Goal: Information Seeking & Learning: Learn about a topic

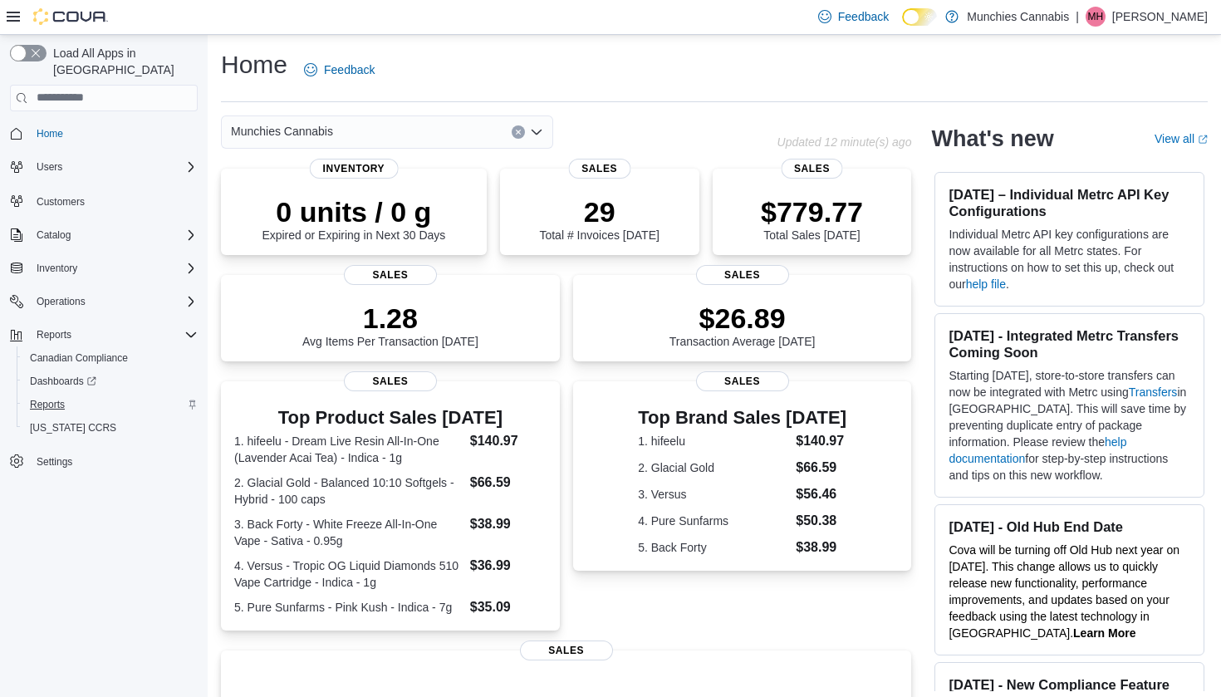
click at [67, 395] on link "Reports" at bounding box center [47, 405] width 48 height 20
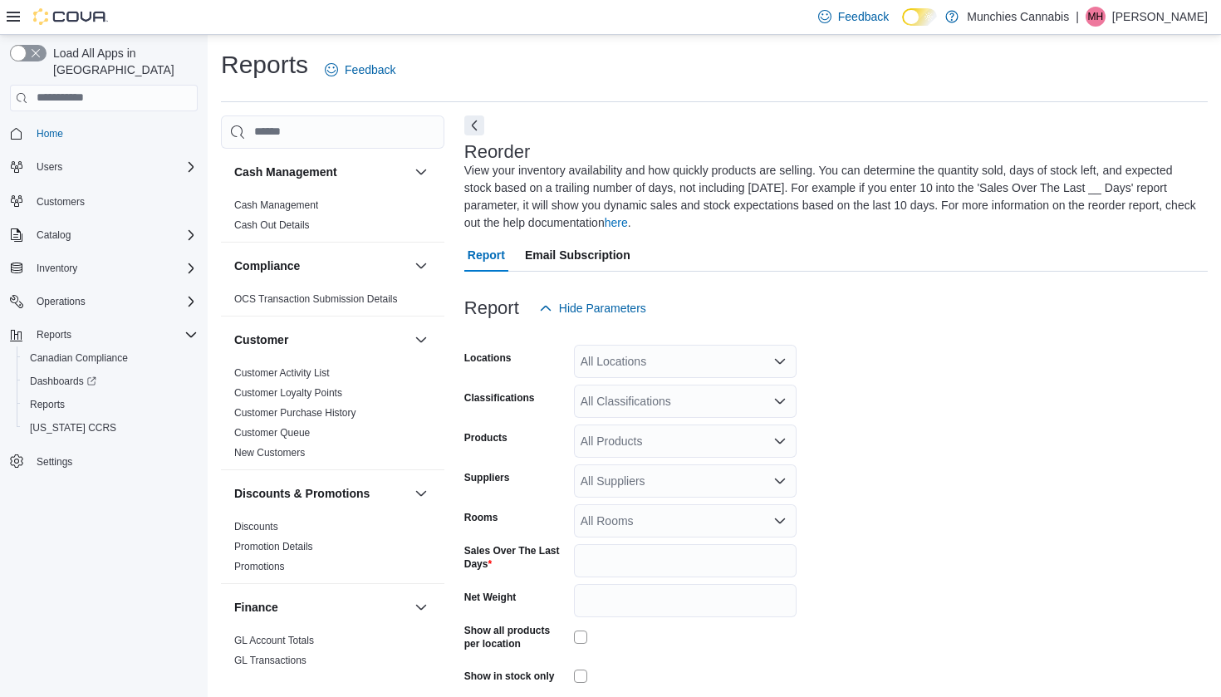
scroll to position [71, 0]
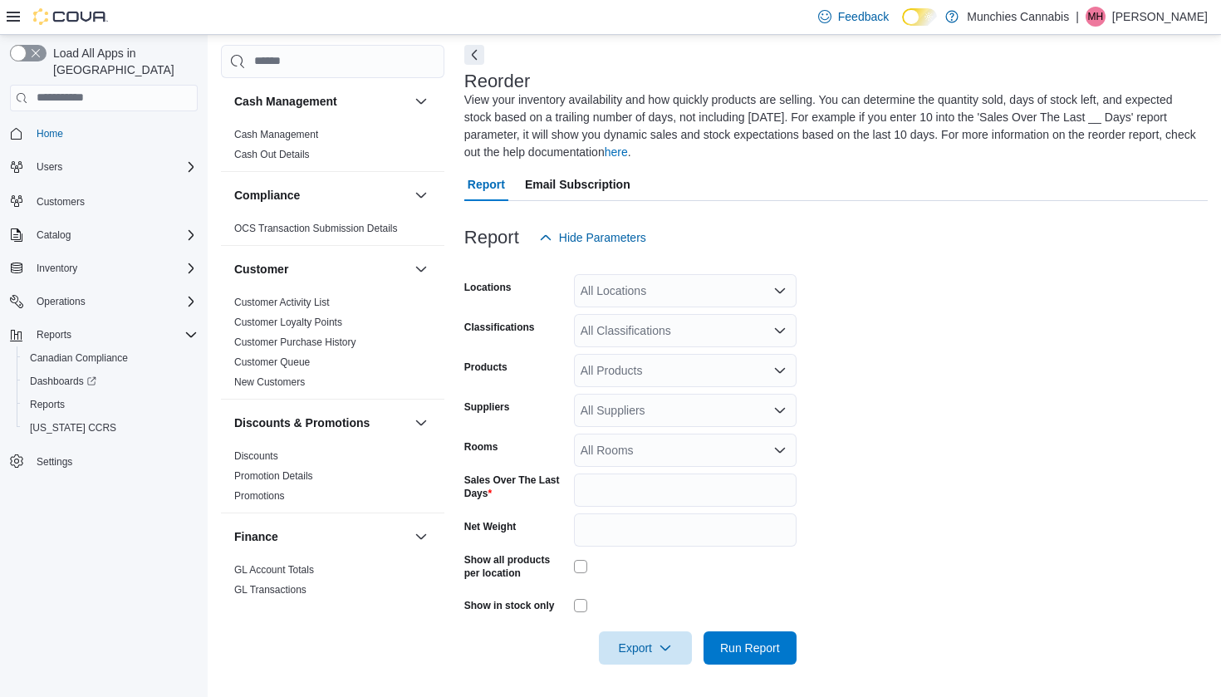
click at [719, 326] on div "All Classifications" at bounding box center [685, 330] width 223 height 33
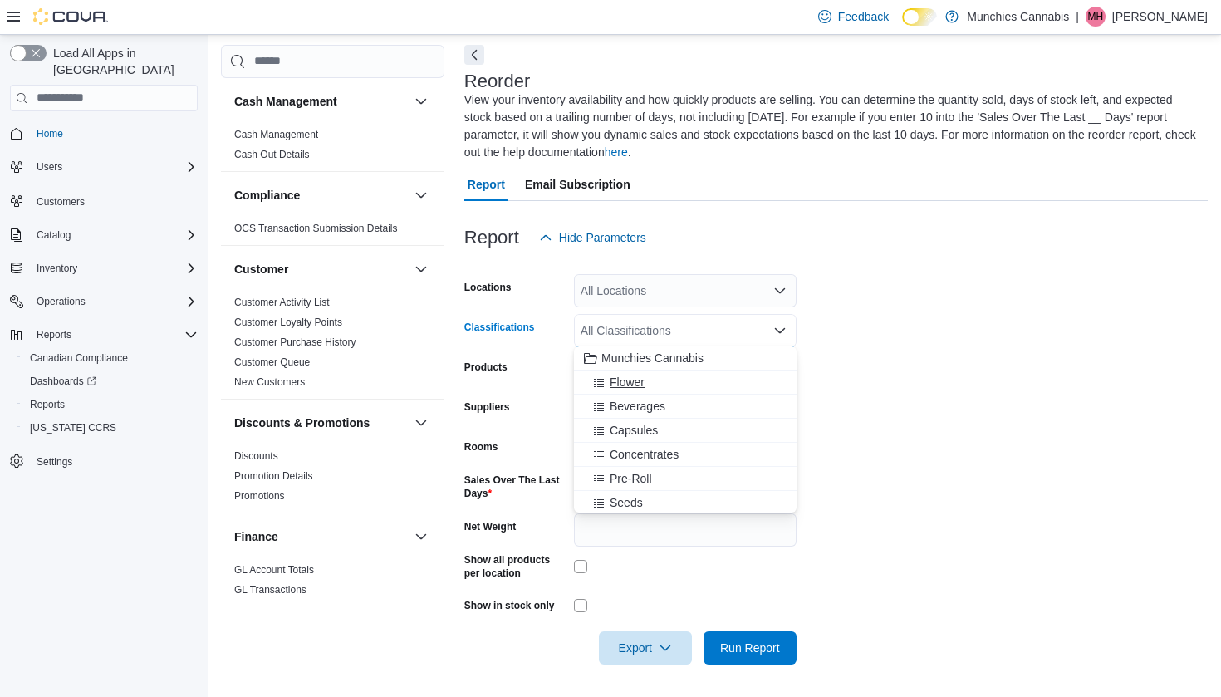
click at [672, 387] on div "Flower" at bounding box center [685, 382] width 203 height 17
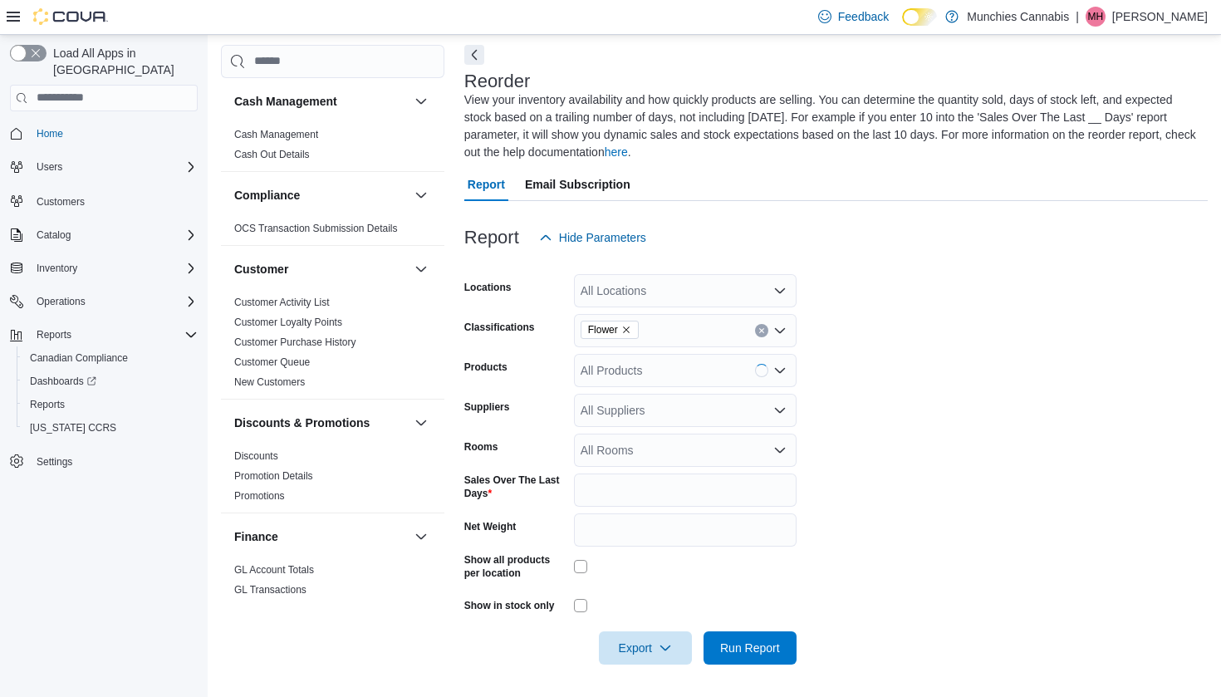
click at [803, 598] on form "Locations All Locations Classifications Flower Products All Products Suppliers …" at bounding box center [836, 459] width 744 height 410
click at [762, 633] on span "Run Report" at bounding box center [750, 647] width 73 height 33
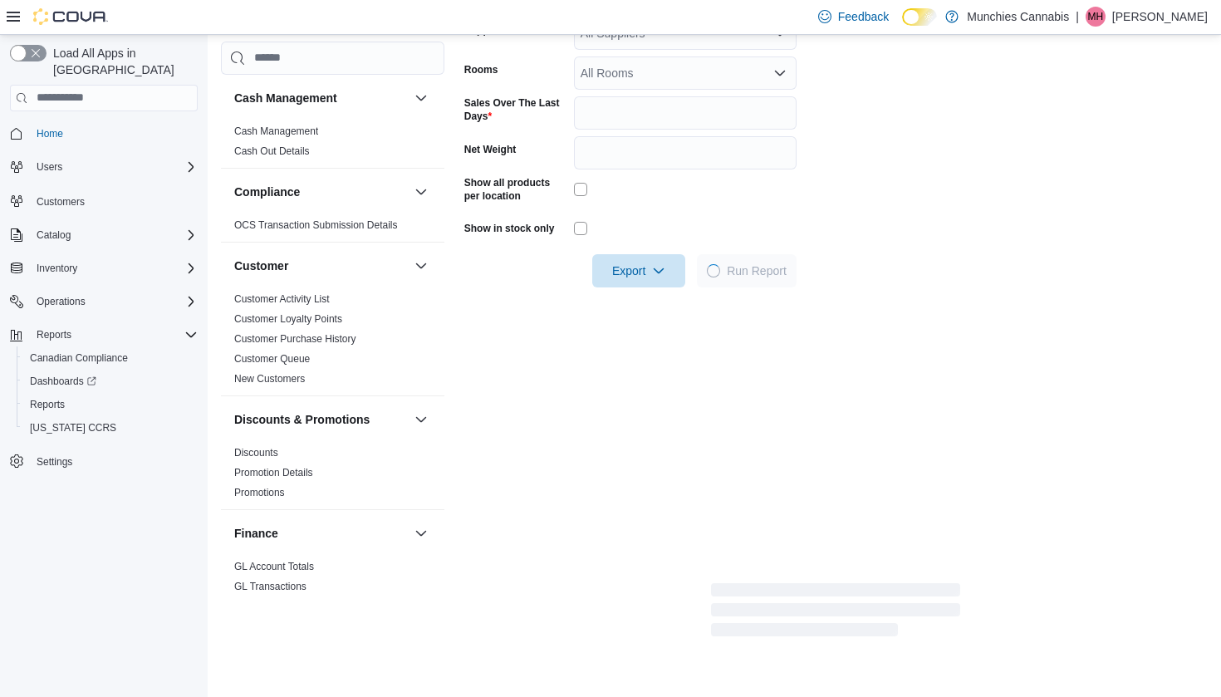
scroll to position [449, 0]
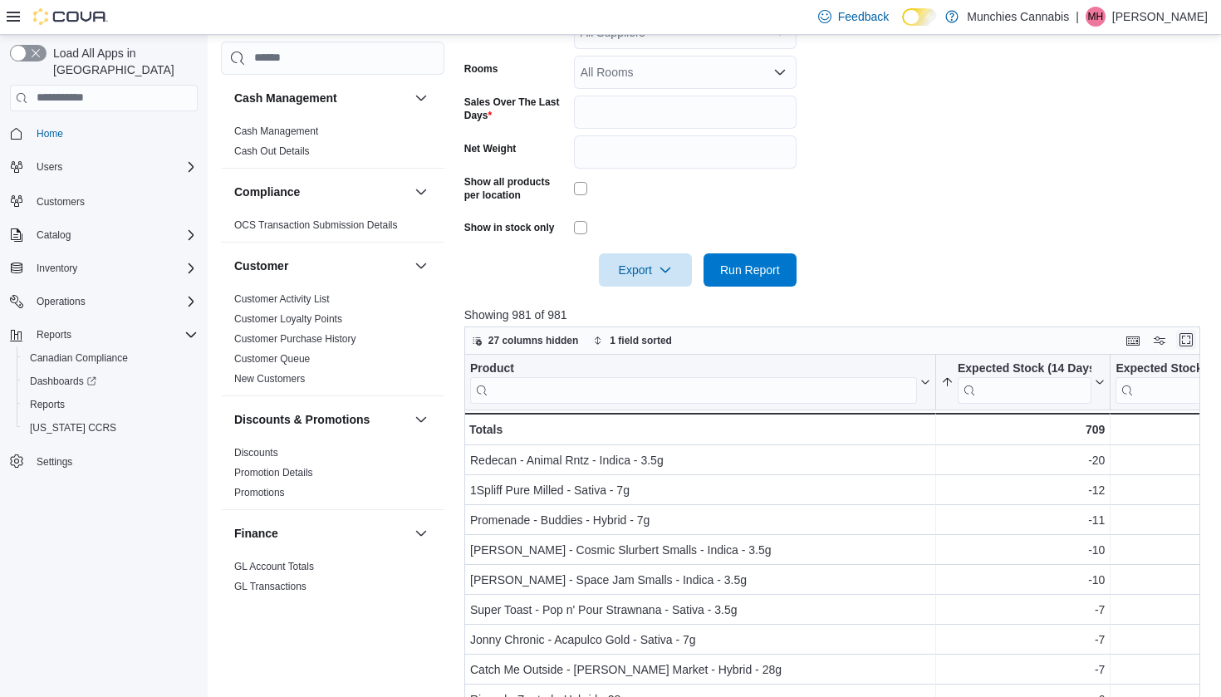
click at [1190, 334] on button "Enter fullscreen" at bounding box center [1186, 340] width 20 height 20
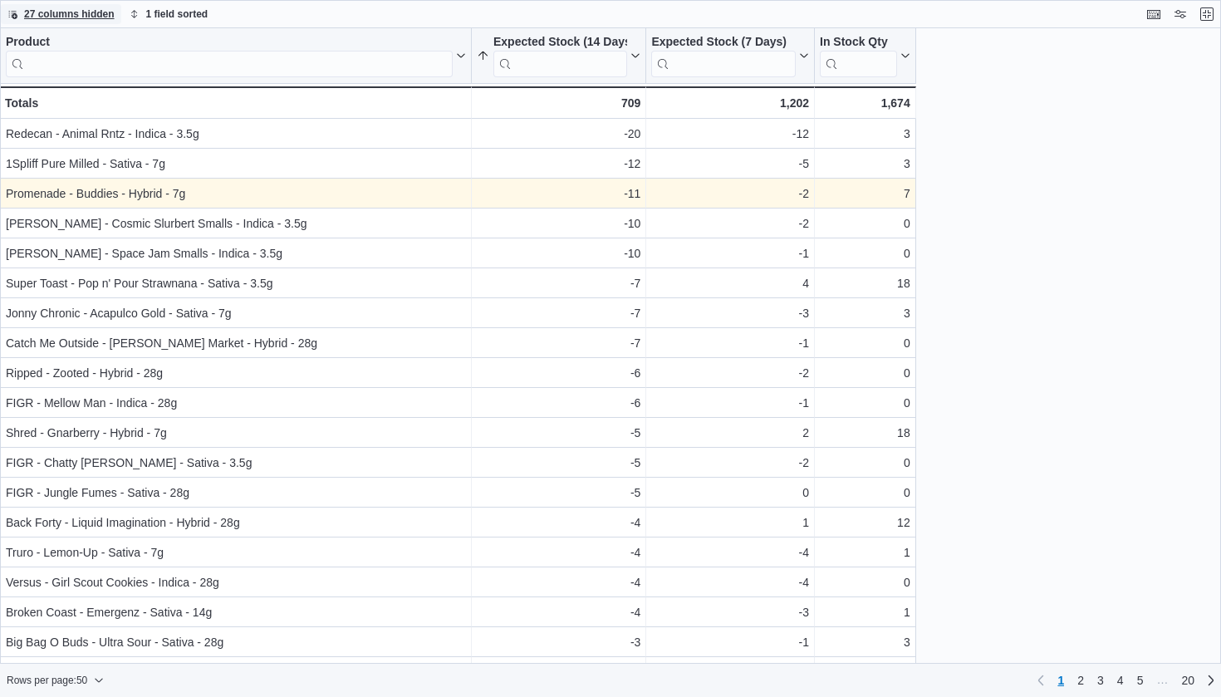
scroll to position [0, 0]
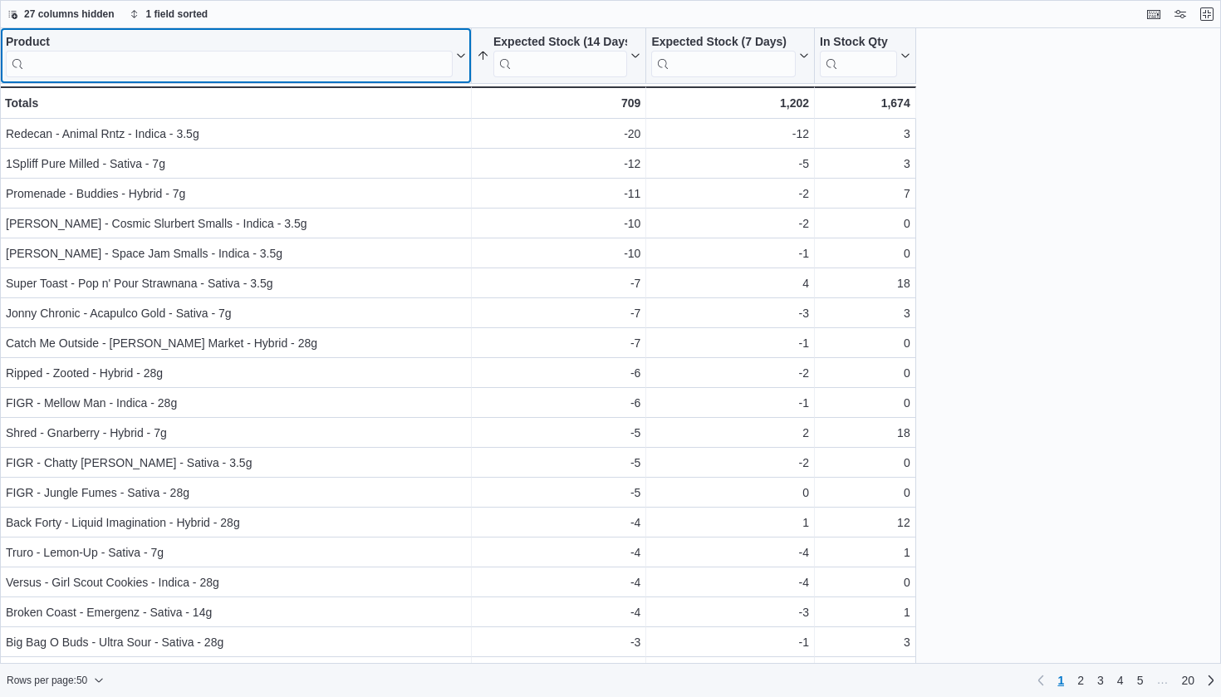
click at [234, 65] on input "search" at bounding box center [229, 64] width 447 height 27
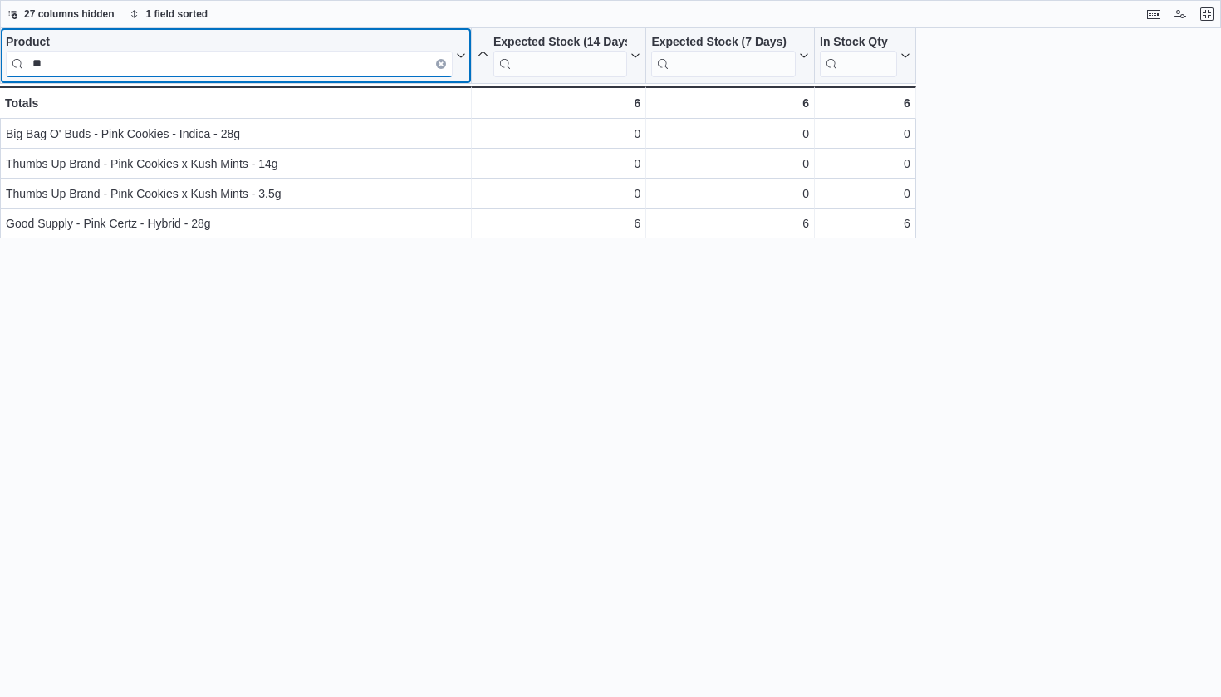
type input "*"
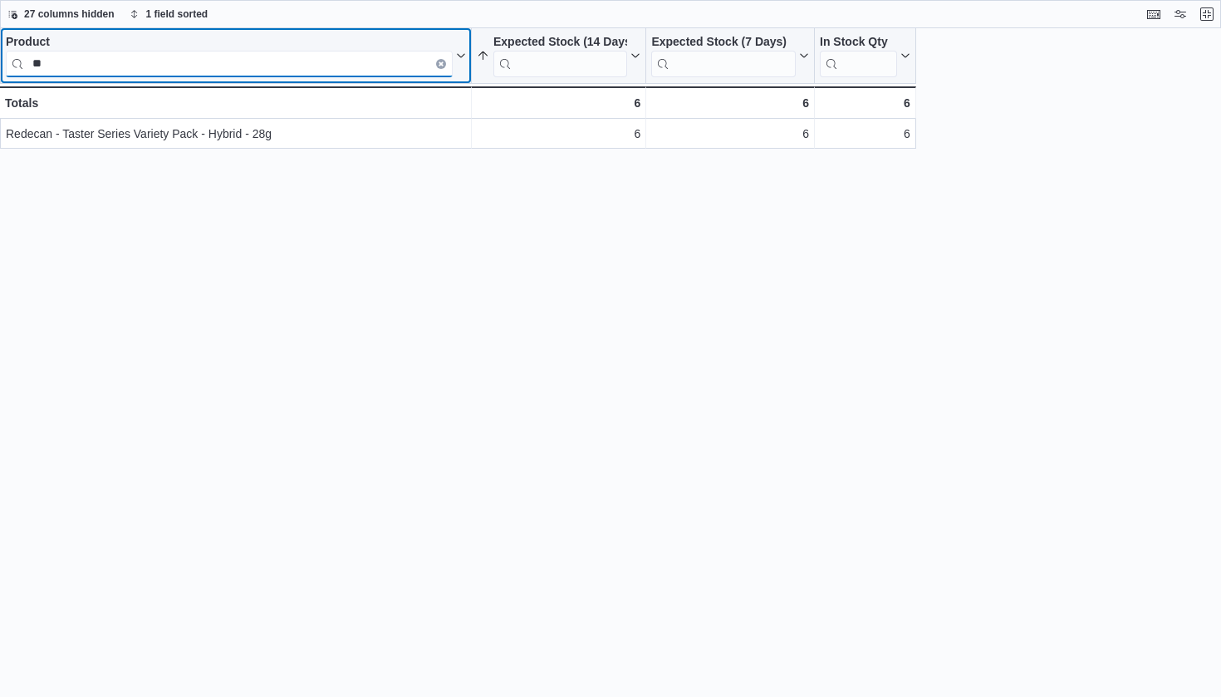
type input "*"
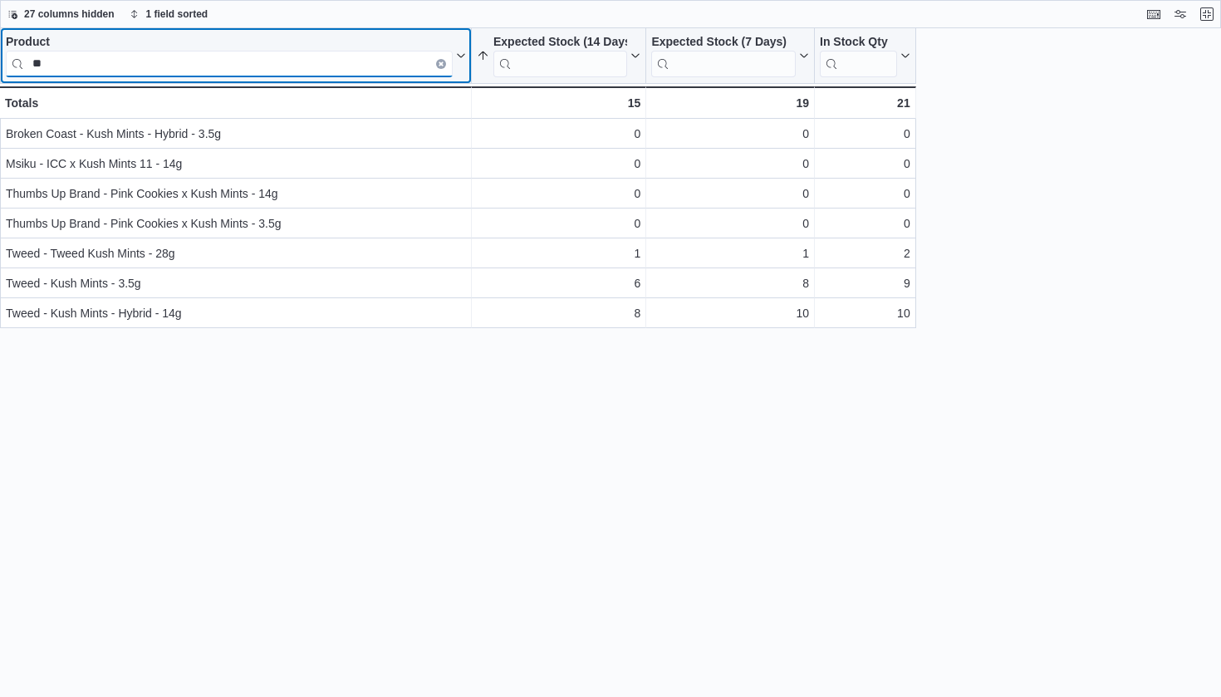
type input "*"
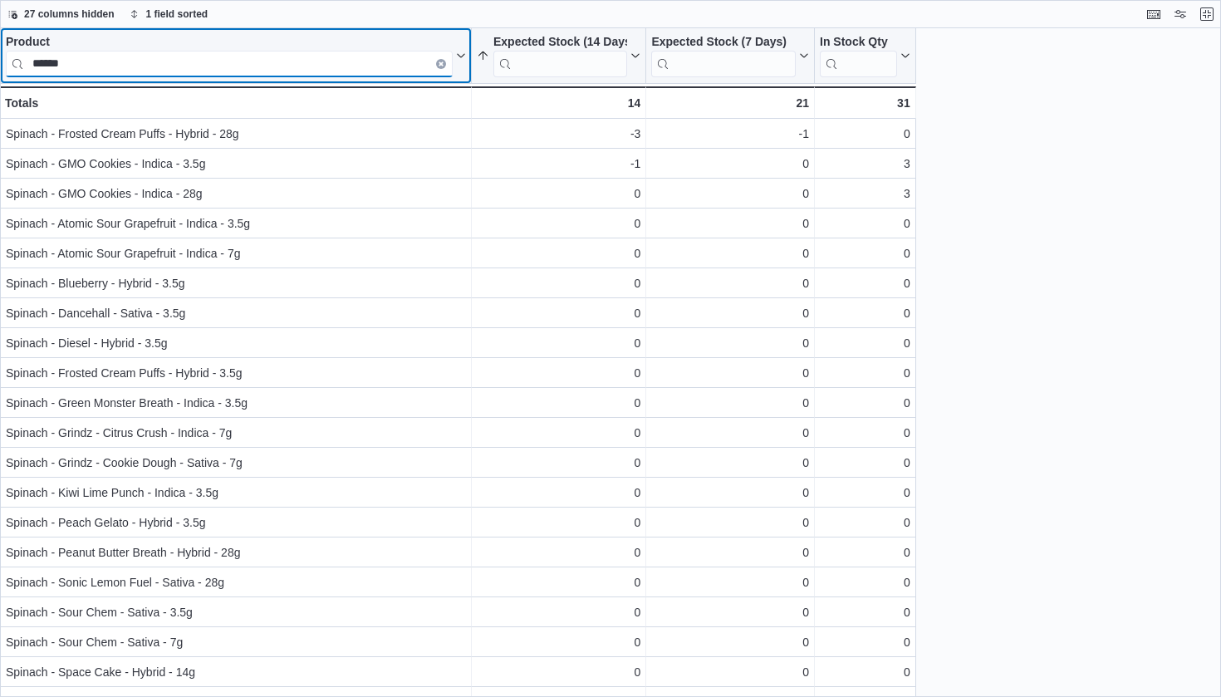
type input "*******"
